Goal: Information Seeking & Learning: Learn about a topic

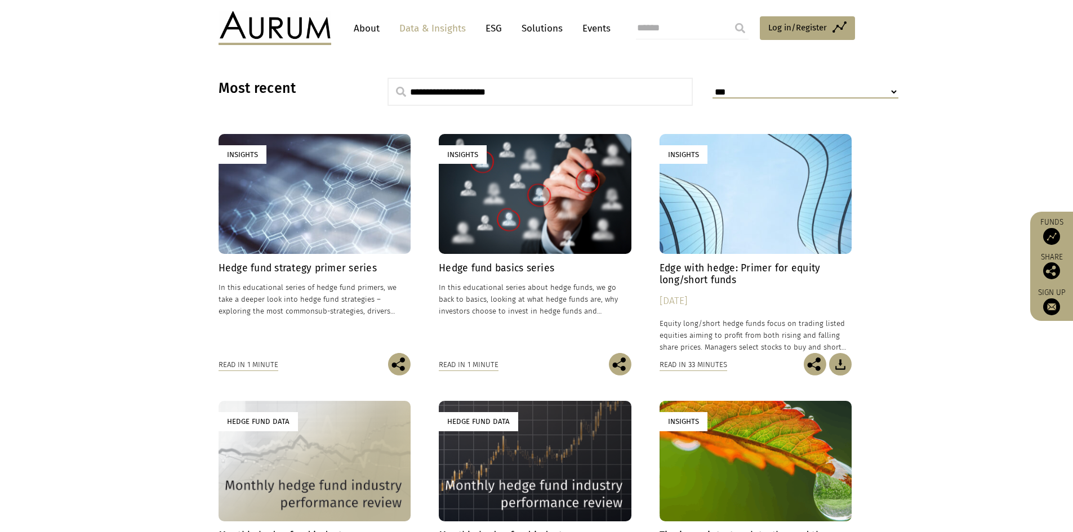
scroll to position [282, 0]
click at [317, 220] on div "Insights" at bounding box center [315, 194] width 193 height 120
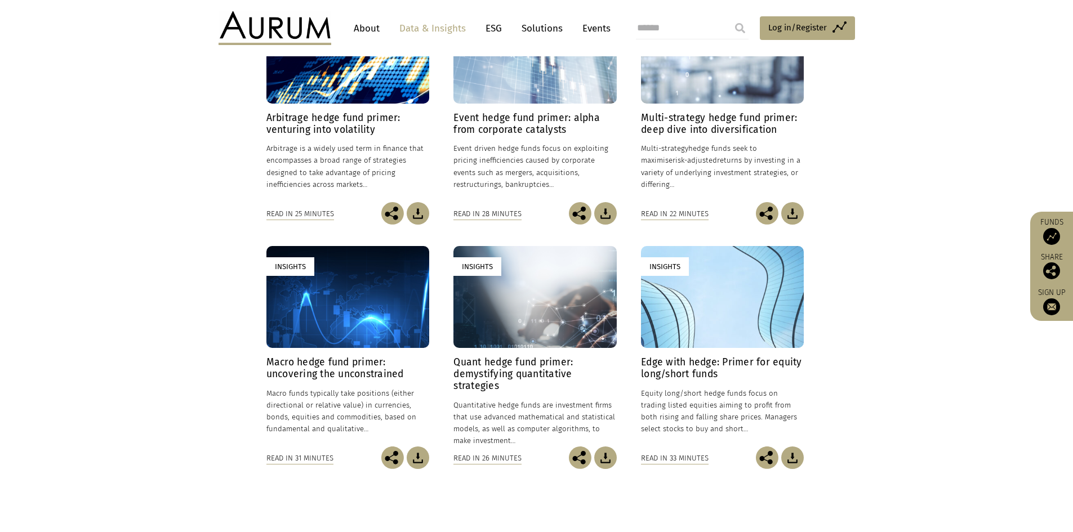
scroll to position [394, 0]
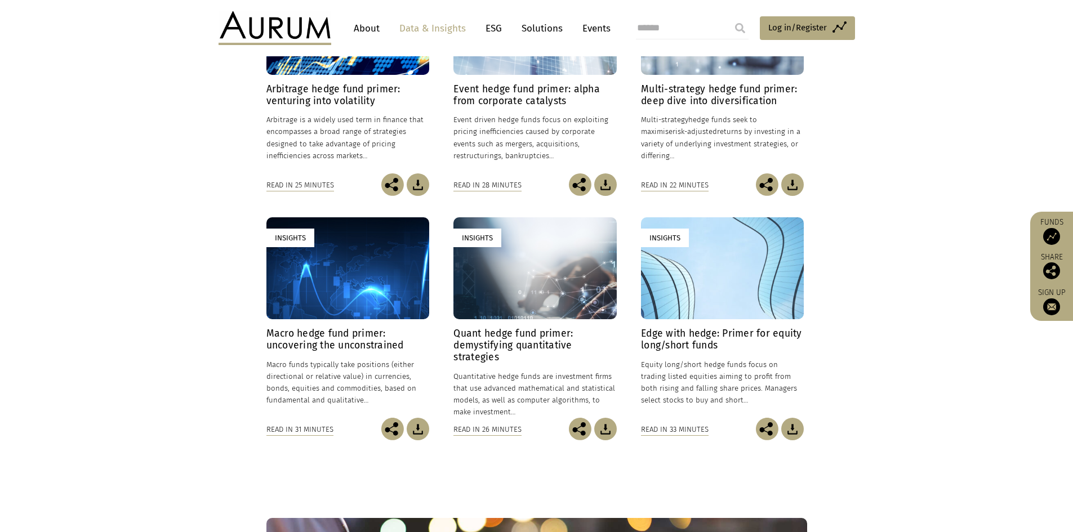
click at [727, 296] on div "Insights" at bounding box center [722, 268] width 163 height 102
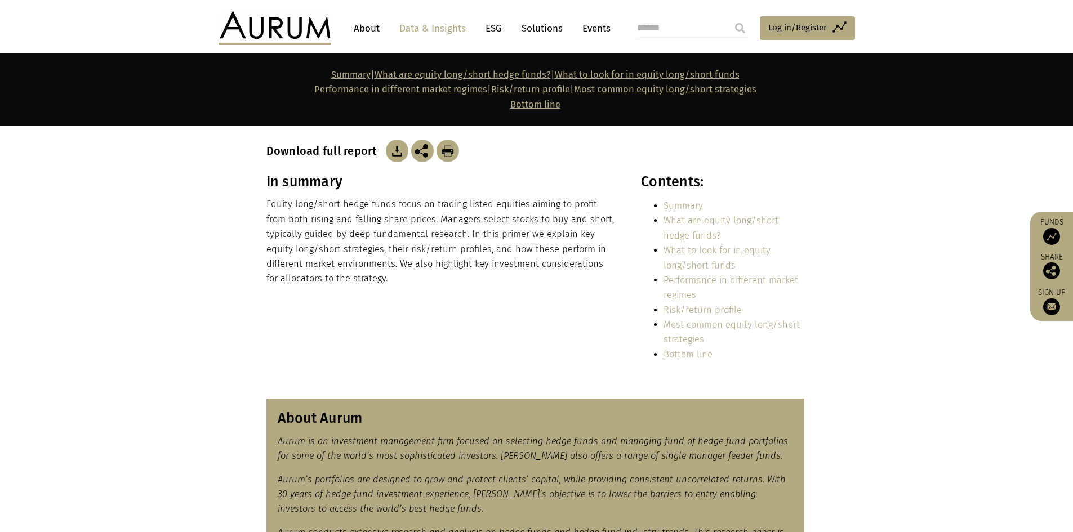
scroll to position [169, 0]
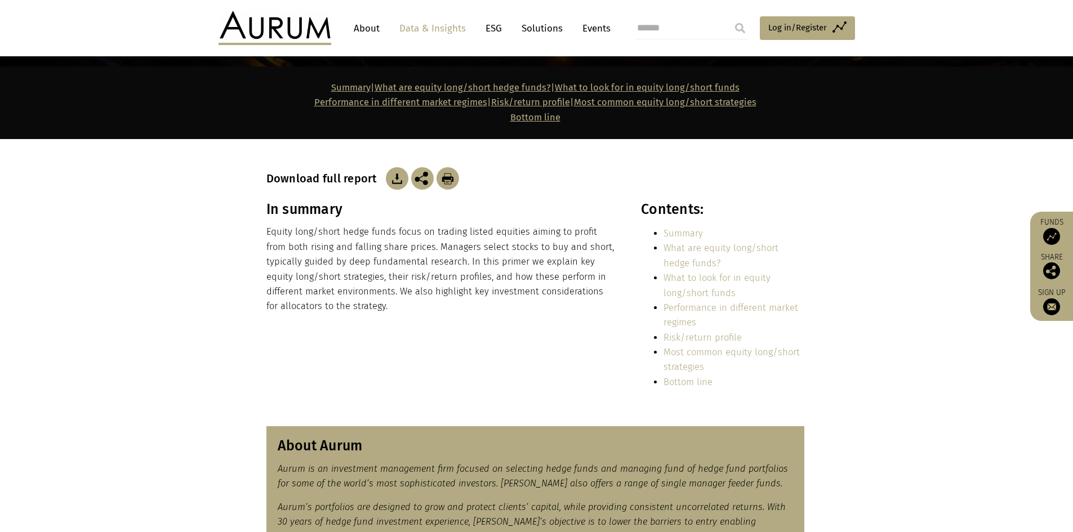
click at [398, 176] on img at bounding box center [397, 178] width 23 height 23
